Goal: Task Accomplishment & Management: Use online tool/utility

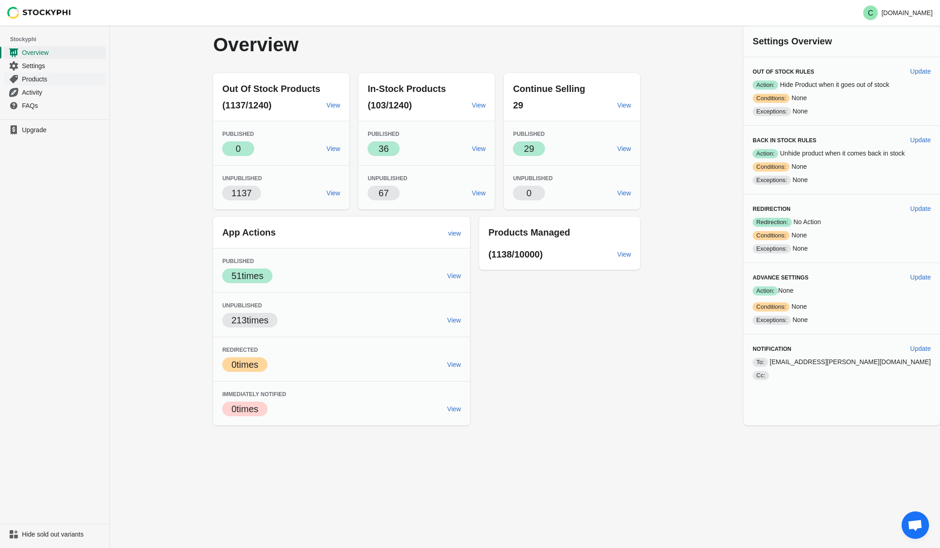
click at [31, 80] on span "Products" at bounding box center [63, 79] width 82 height 9
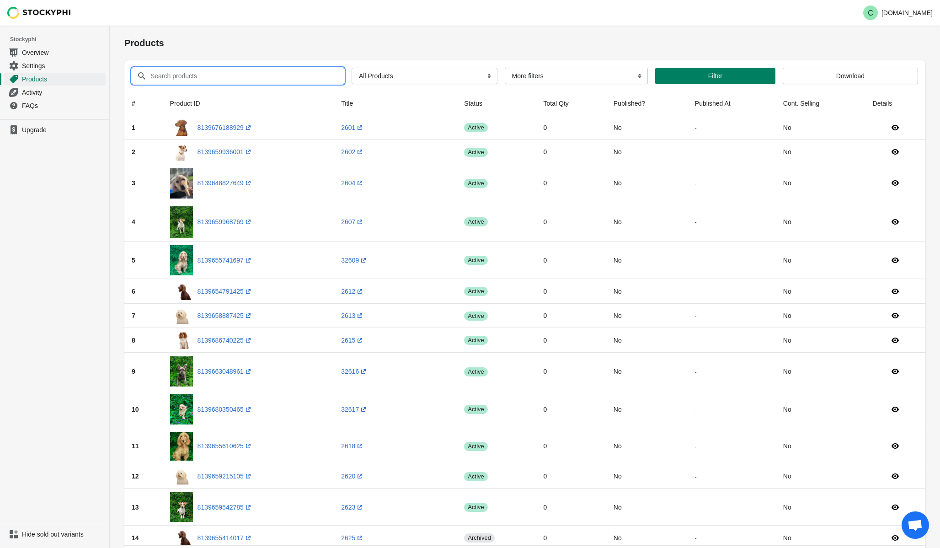
click at [176, 74] on input "Search products" at bounding box center [239, 76] width 178 height 16
type input "8114"
click at [124, 26] on button "Submit" at bounding box center [137, 31] width 26 height 10
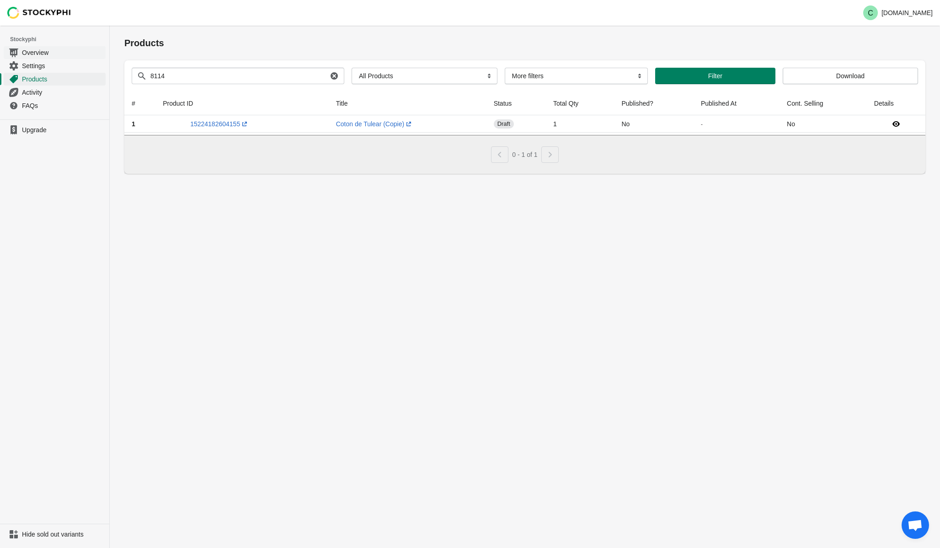
click at [30, 53] on span "Overview" at bounding box center [63, 52] width 82 height 9
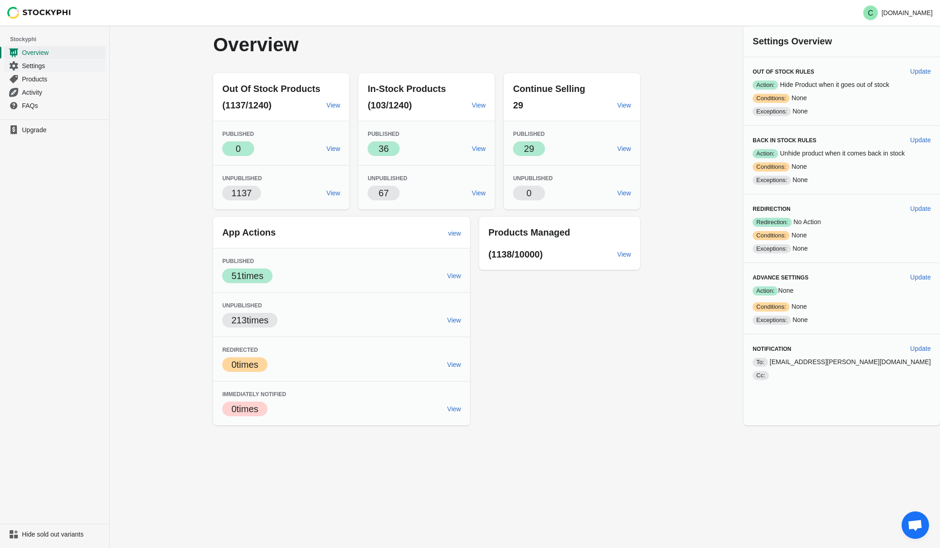
click at [31, 65] on span "Settings" at bounding box center [63, 65] width 82 height 9
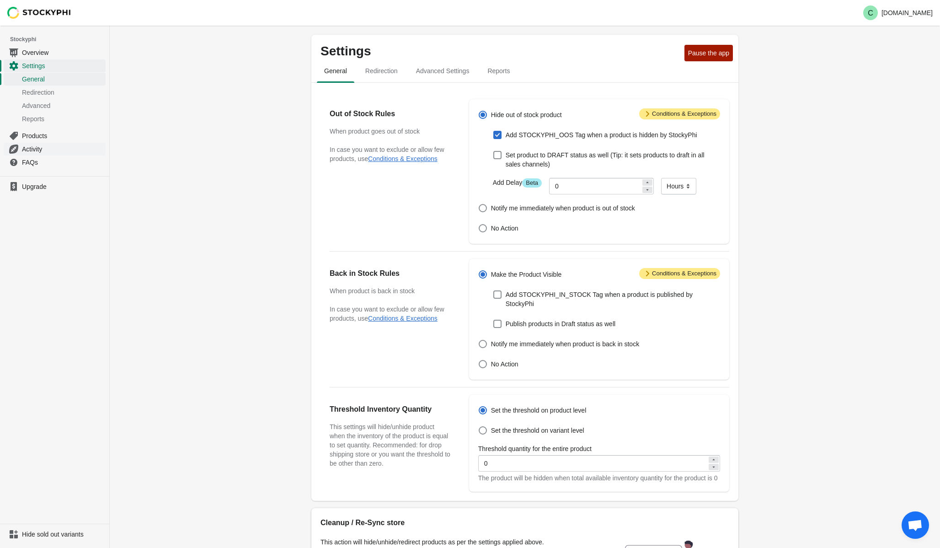
click at [22, 146] on span "Activity" at bounding box center [63, 148] width 82 height 9
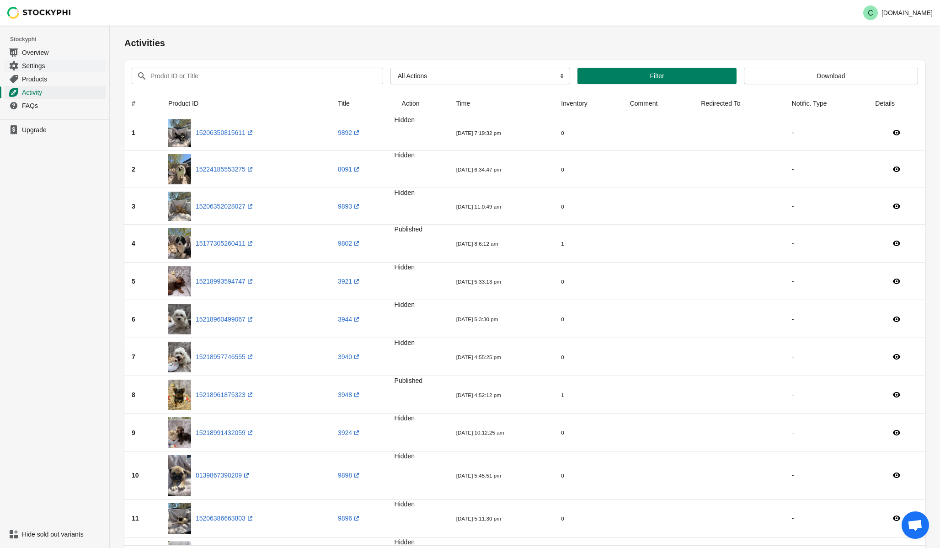
click at [43, 65] on span "Settings" at bounding box center [63, 65] width 82 height 9
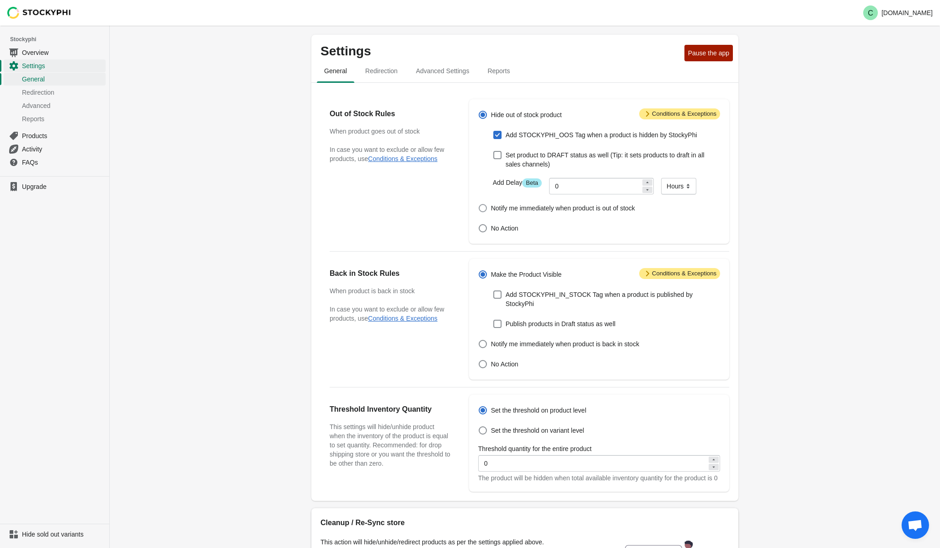
scroll to position [128, 0]
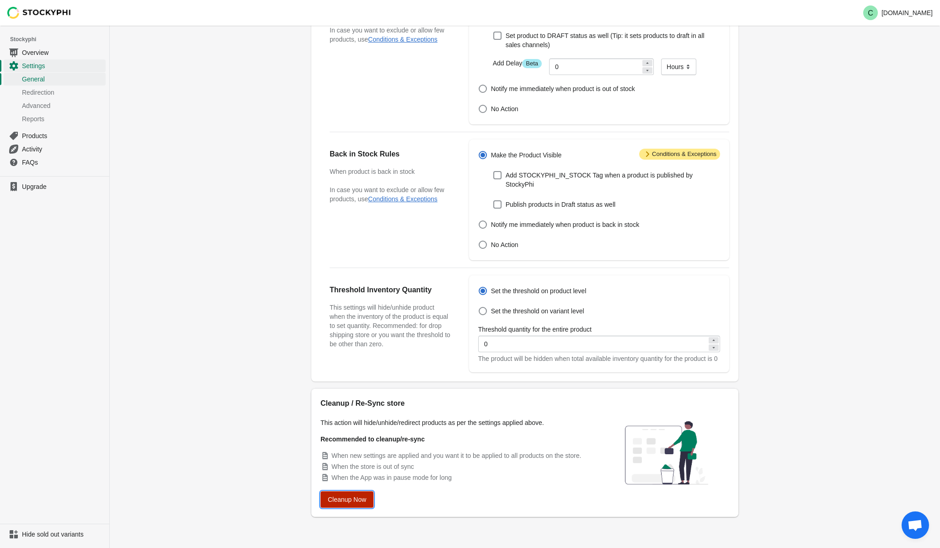
click at [346, 497] on span "Cleanup Now" at bounding box center [347, 499] width 38 height 7
